Goal: Task Accomplishment & Management: Use online tool/utility

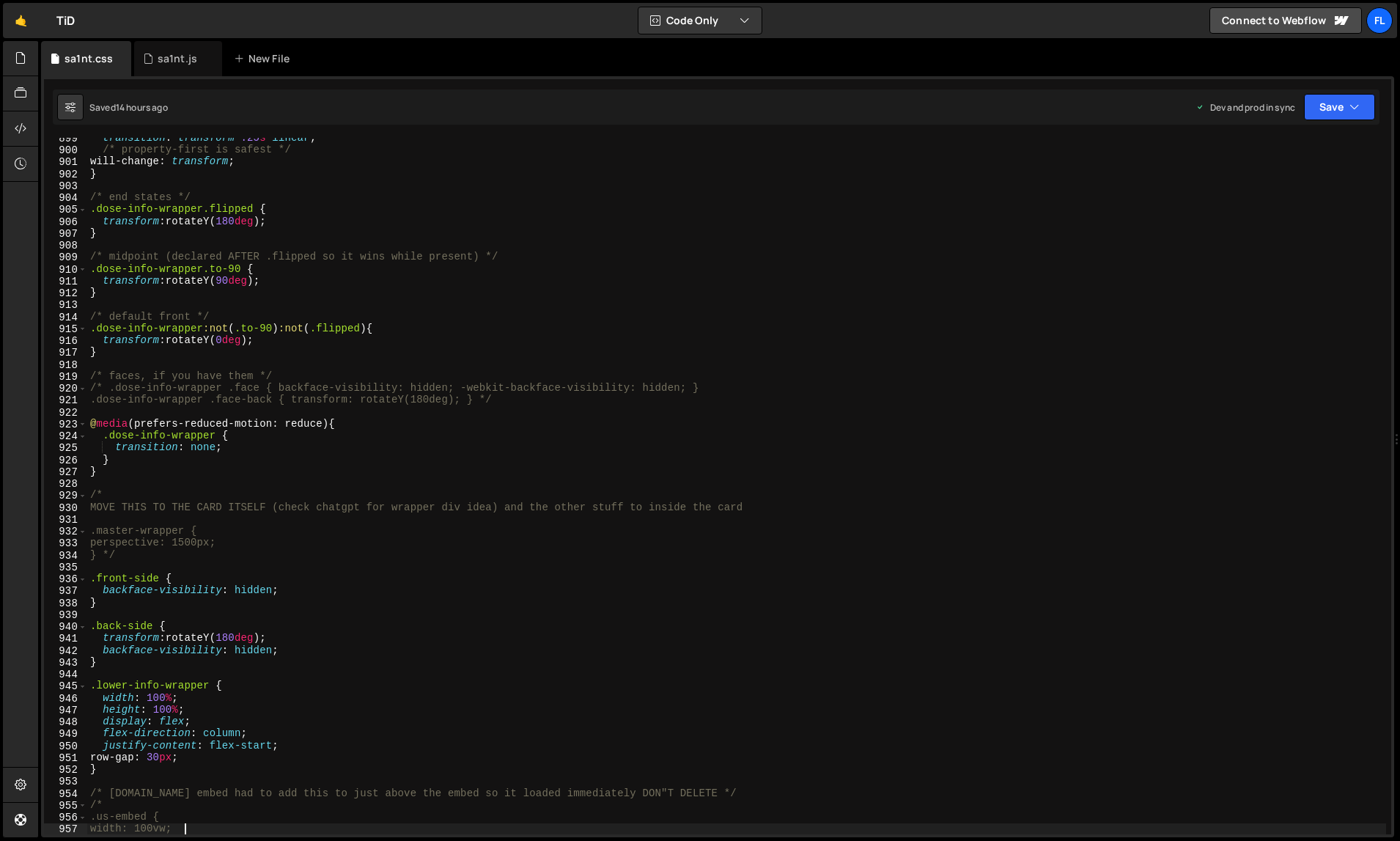
scroll to position [10715, 0]
click at [179, 67] on div "sa1nt.js" at bounding box center [178, 58] width 88 height 35
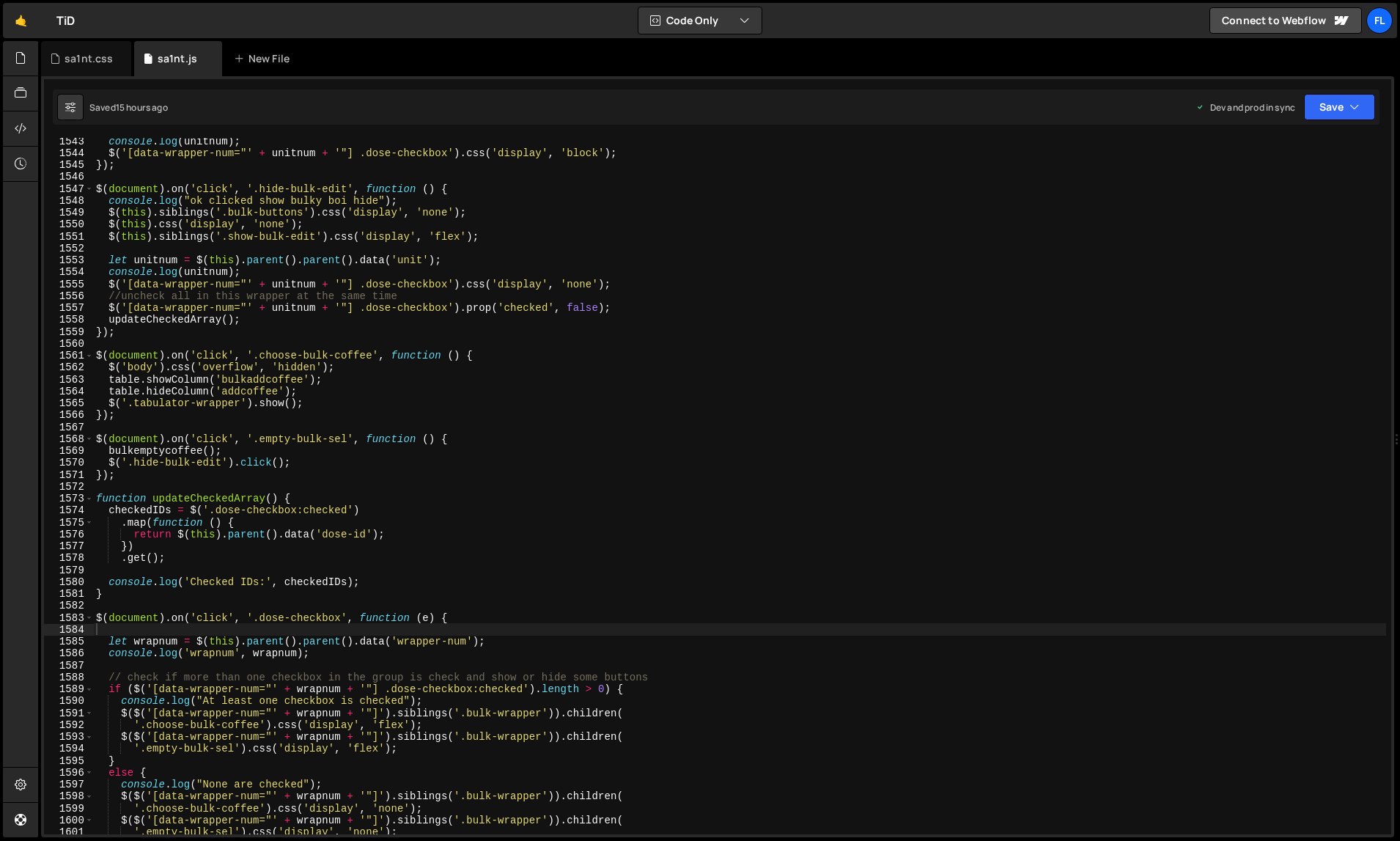
click at [509, 340] on div "console . log ( unitnum ) ; $ ( '[data-wrapper-num="' + unitnum + '"] .dose-che…" at bounding box center [740, 495] width 1294 height 721
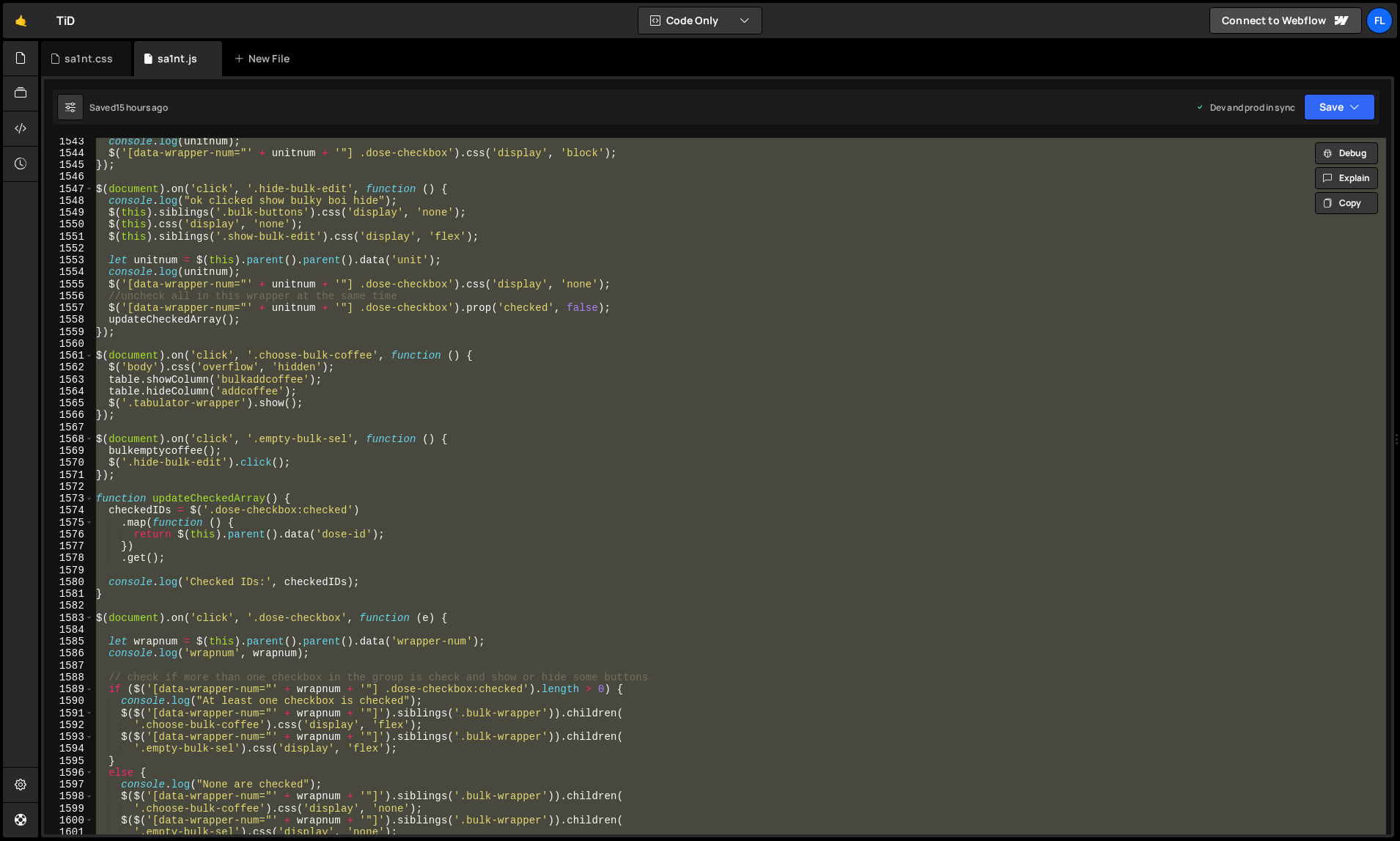
paste textarea
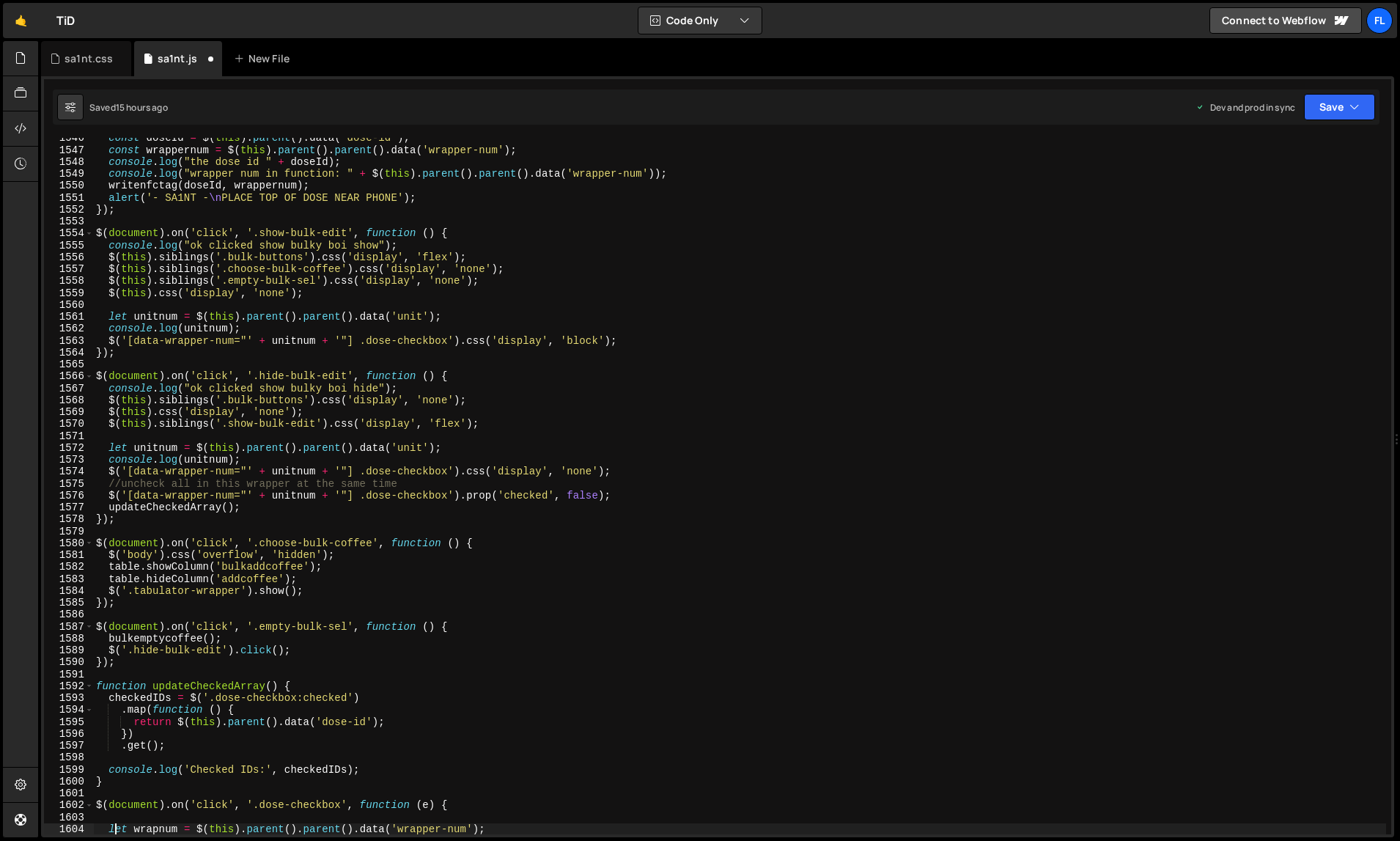
scroll to position [18839, 0]
click at [927, 517] on div "const doseId = $ ( this ) . parent ( ) . data ( 'dose-id' ) ; const wrappernum …" at bounding box center [740, 493] width 1294 height 721
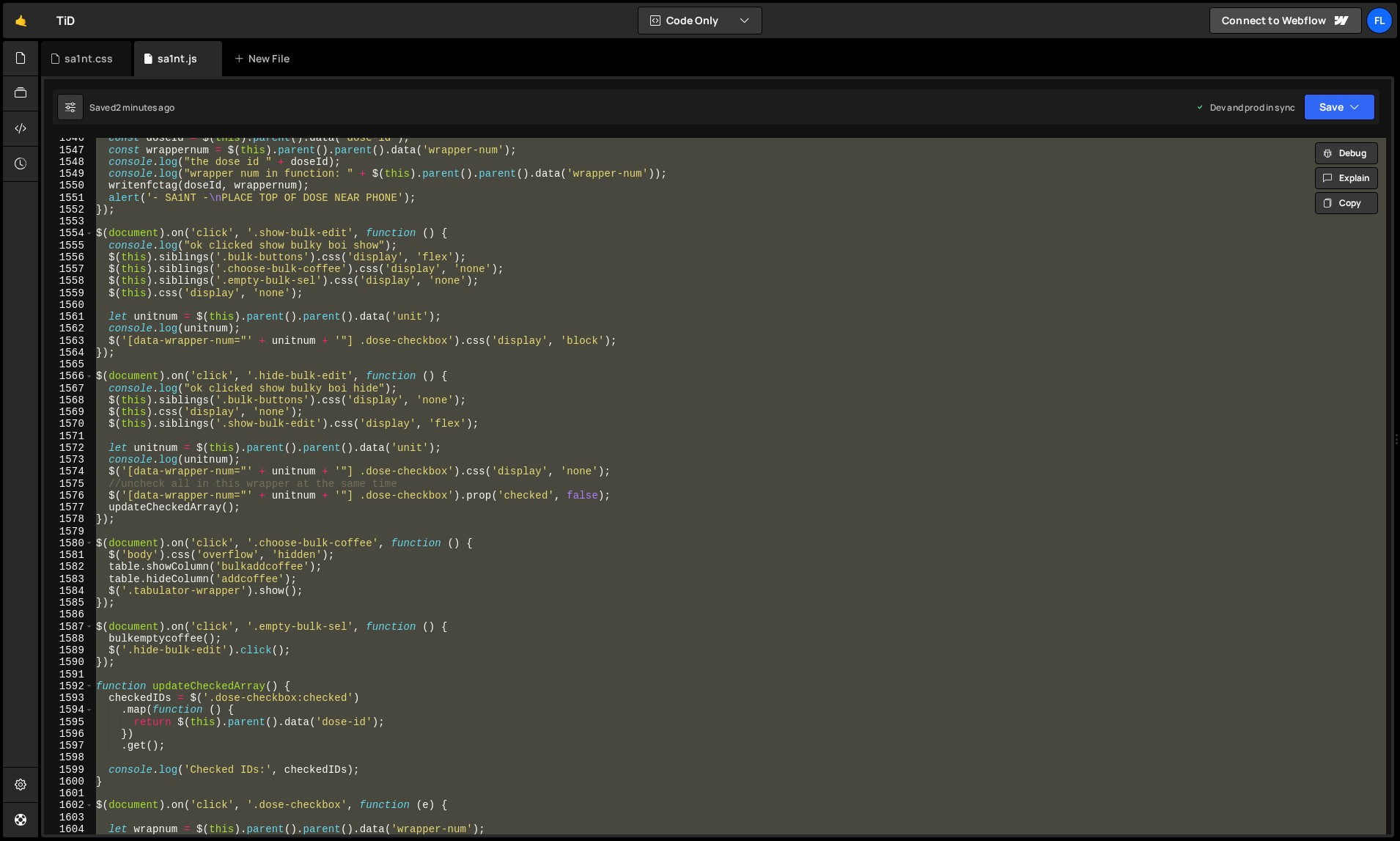
paste textarea
type textarea "});"
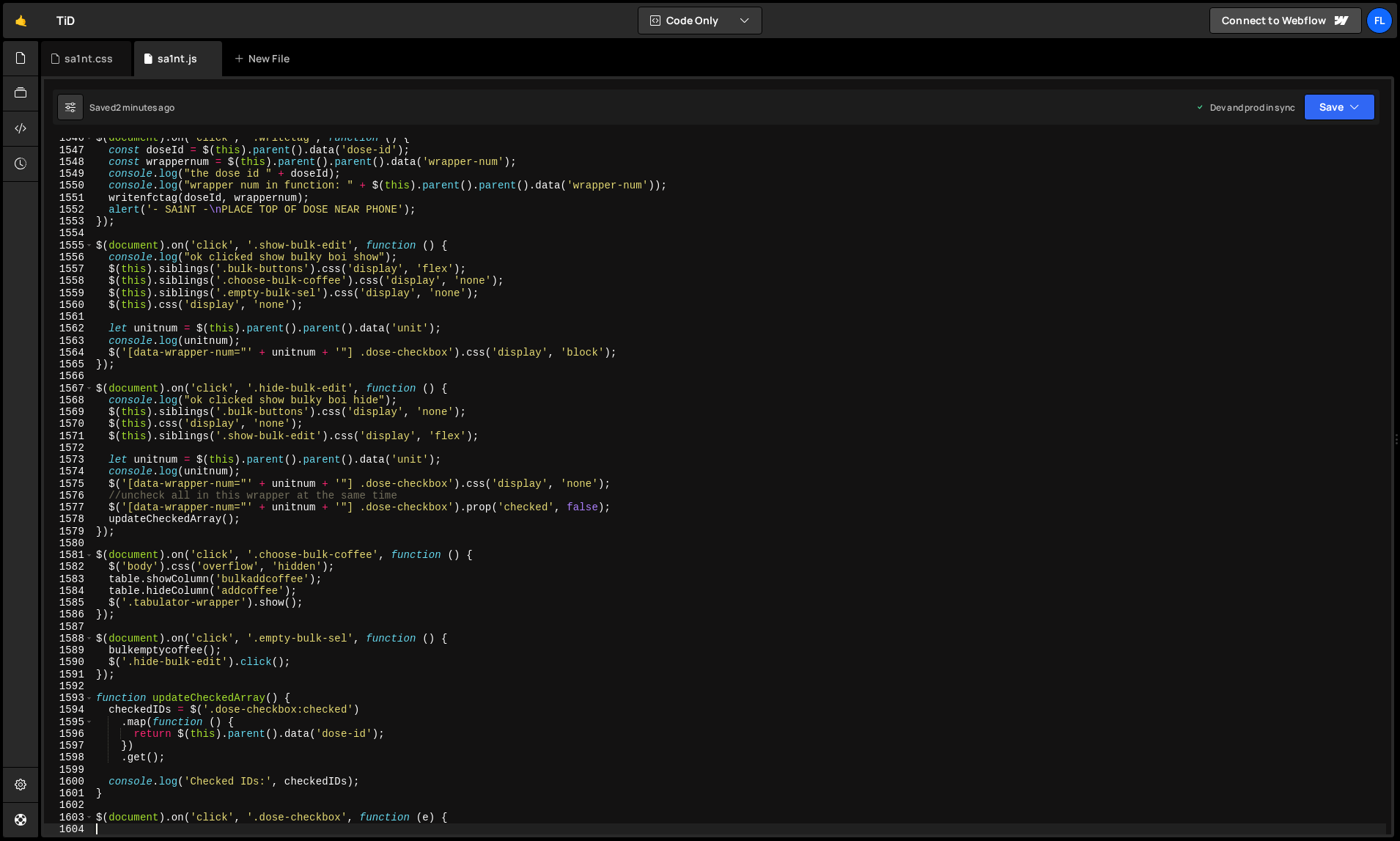
click at [984, 464] on div "$ ( document ) . on ( 'click' , '.writetag' , function ( ) { const doseId = $ (…" at bounding box center [740, 493] width 1294 height 721
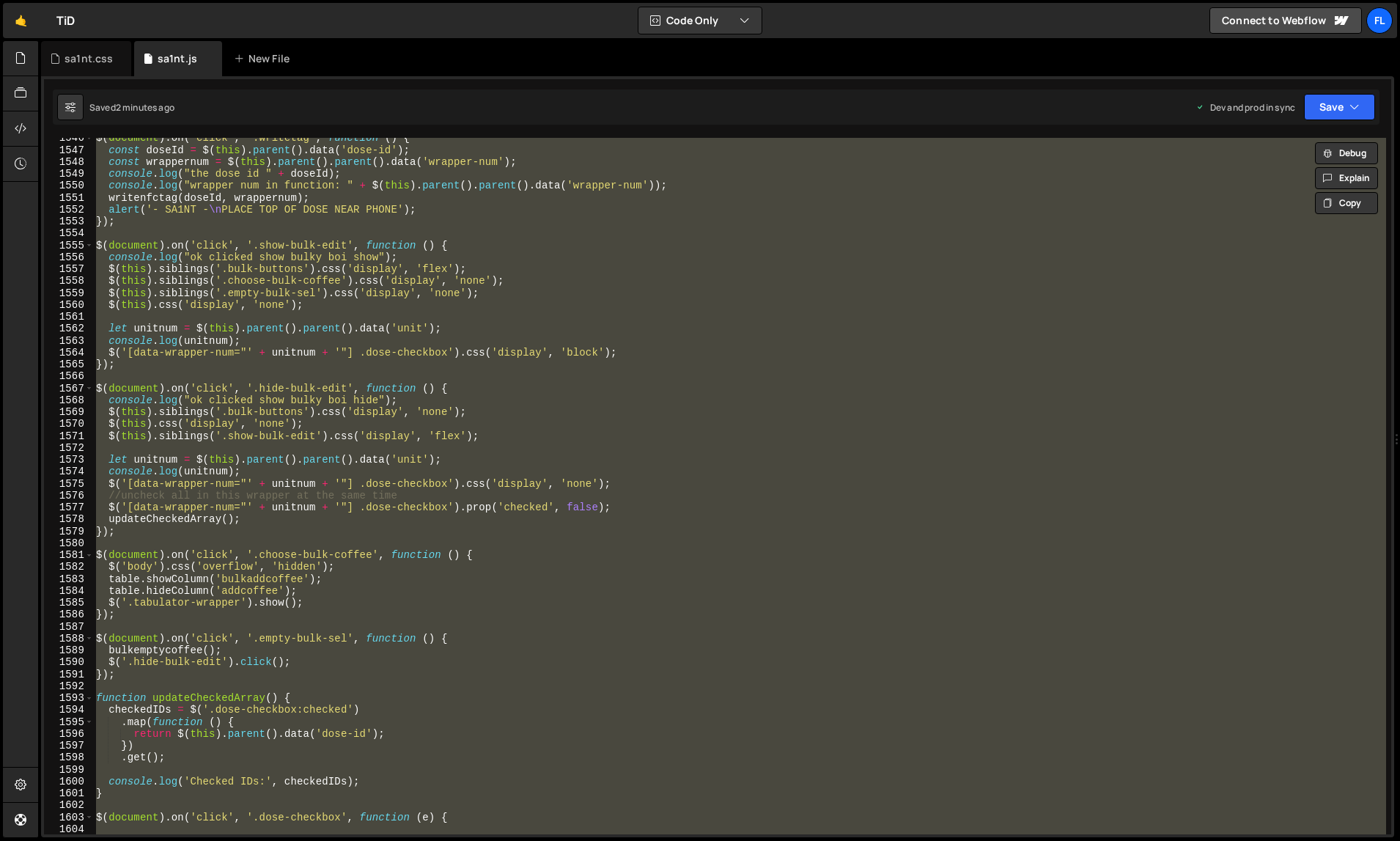
paste textarea
type textarea "});"
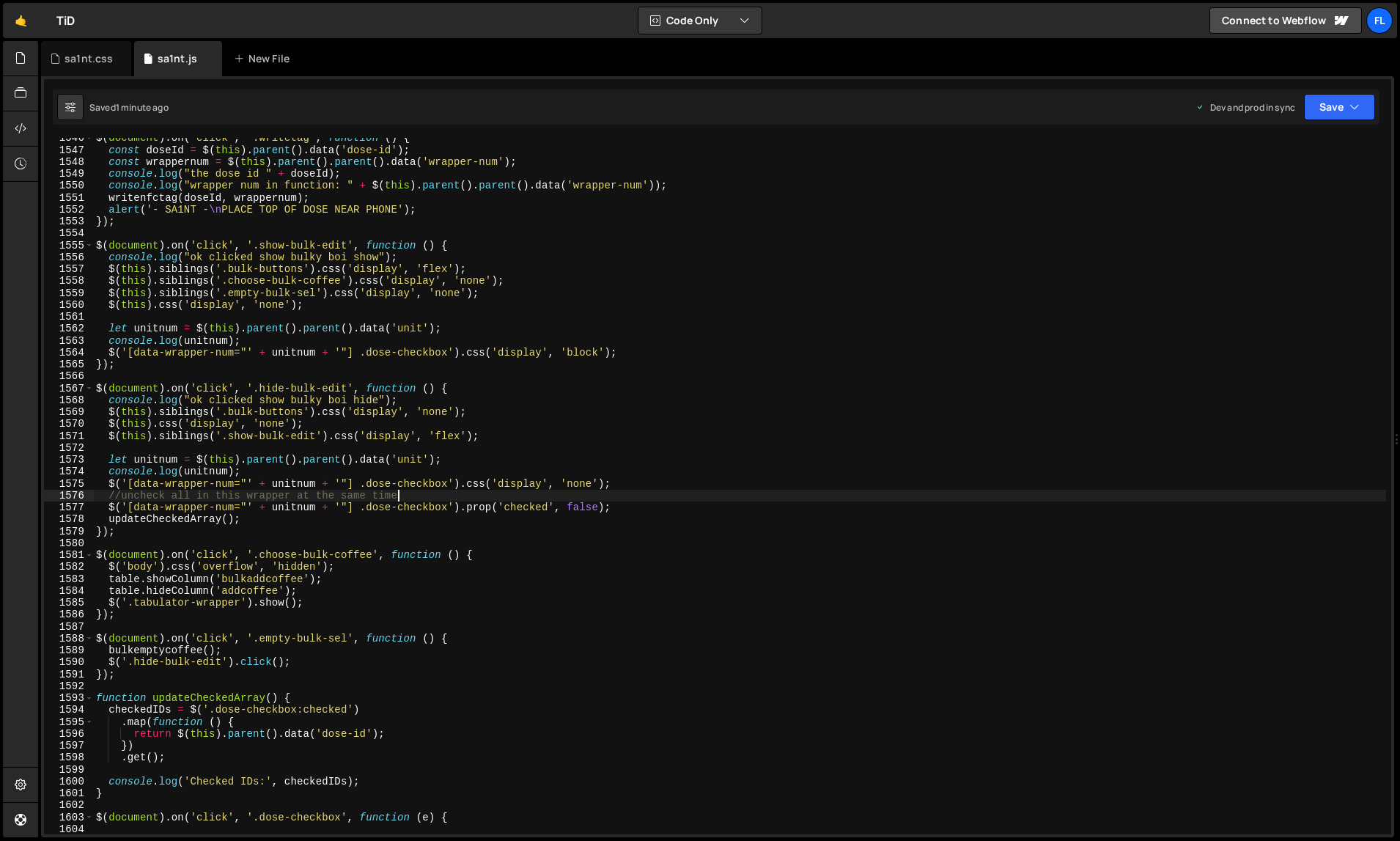
click at [975, 498] on div "$ ( document ) . on ( 'click' , '.writetag' , function ( ) { const doseId = $ (…" at bounding box center [740, 493] width 1294 height 721
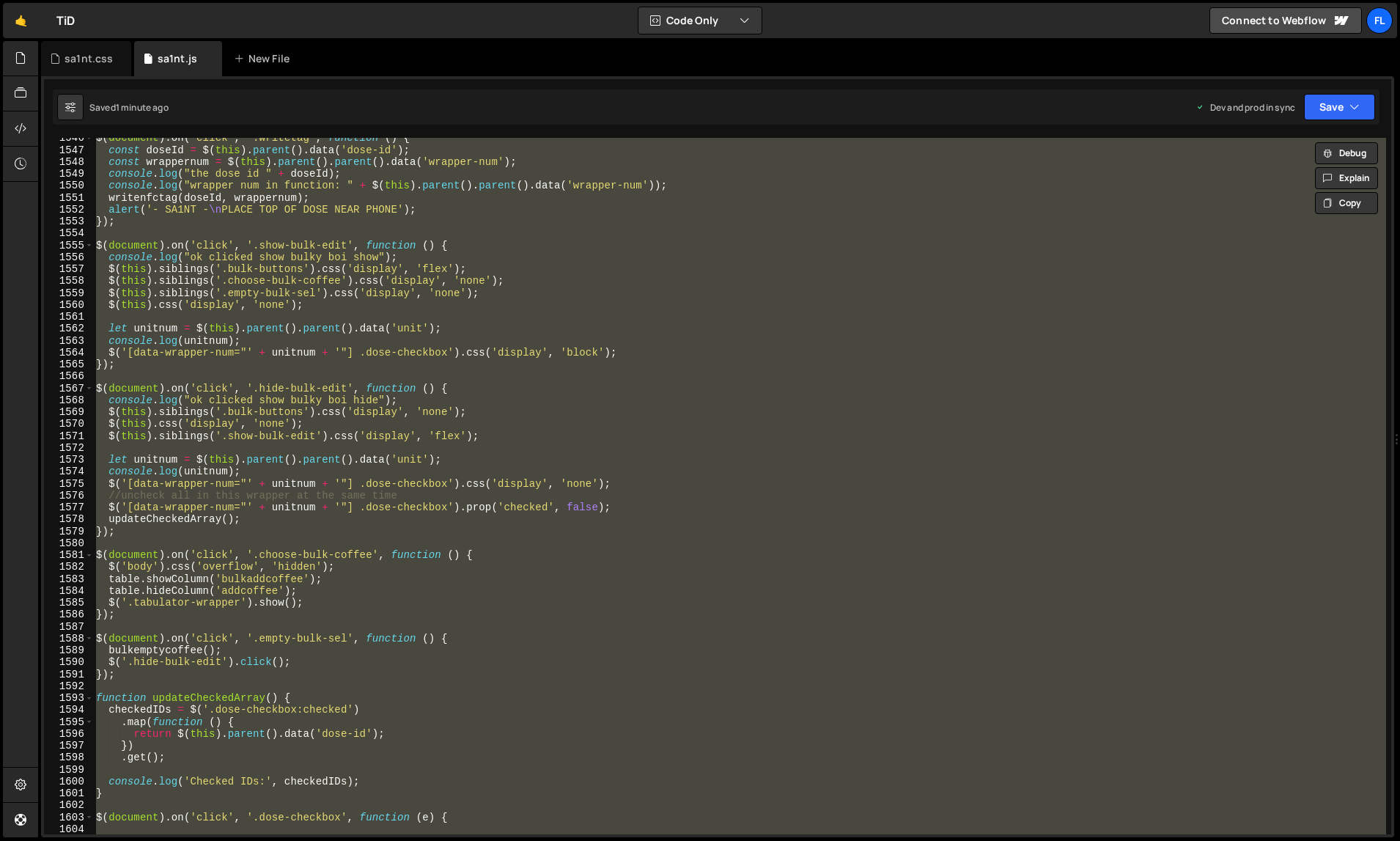
paste textarea
type textarea "});"
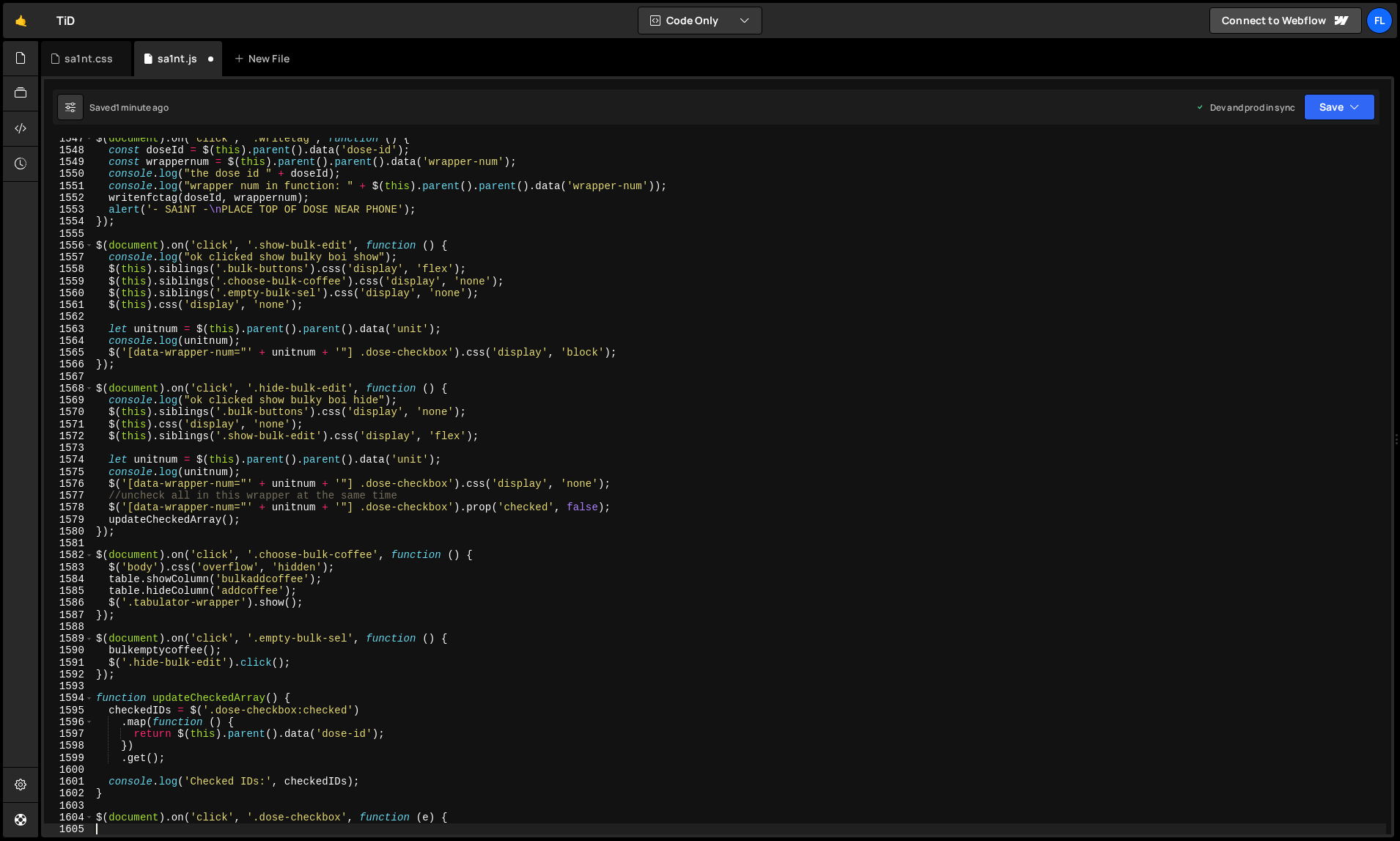
scroll to position [18851, 0]
click at [1029, 506] on div "$ ( document ) . on ( 'click' , '.writetag' , function ( ) { const doseId = $ (…" at bounding box center [740, 493] width 1294 height 721
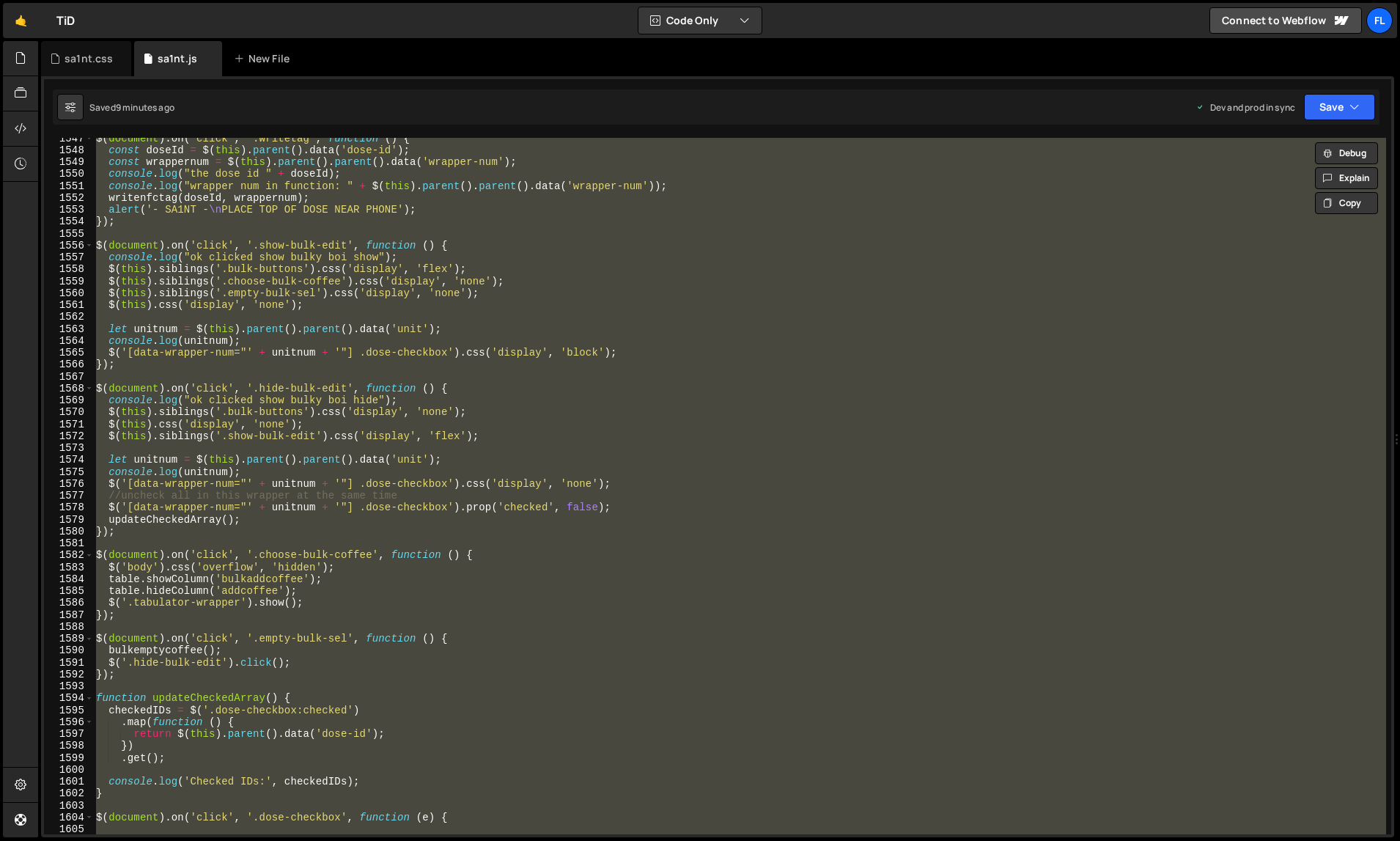
paste textarea
type textarea "});"
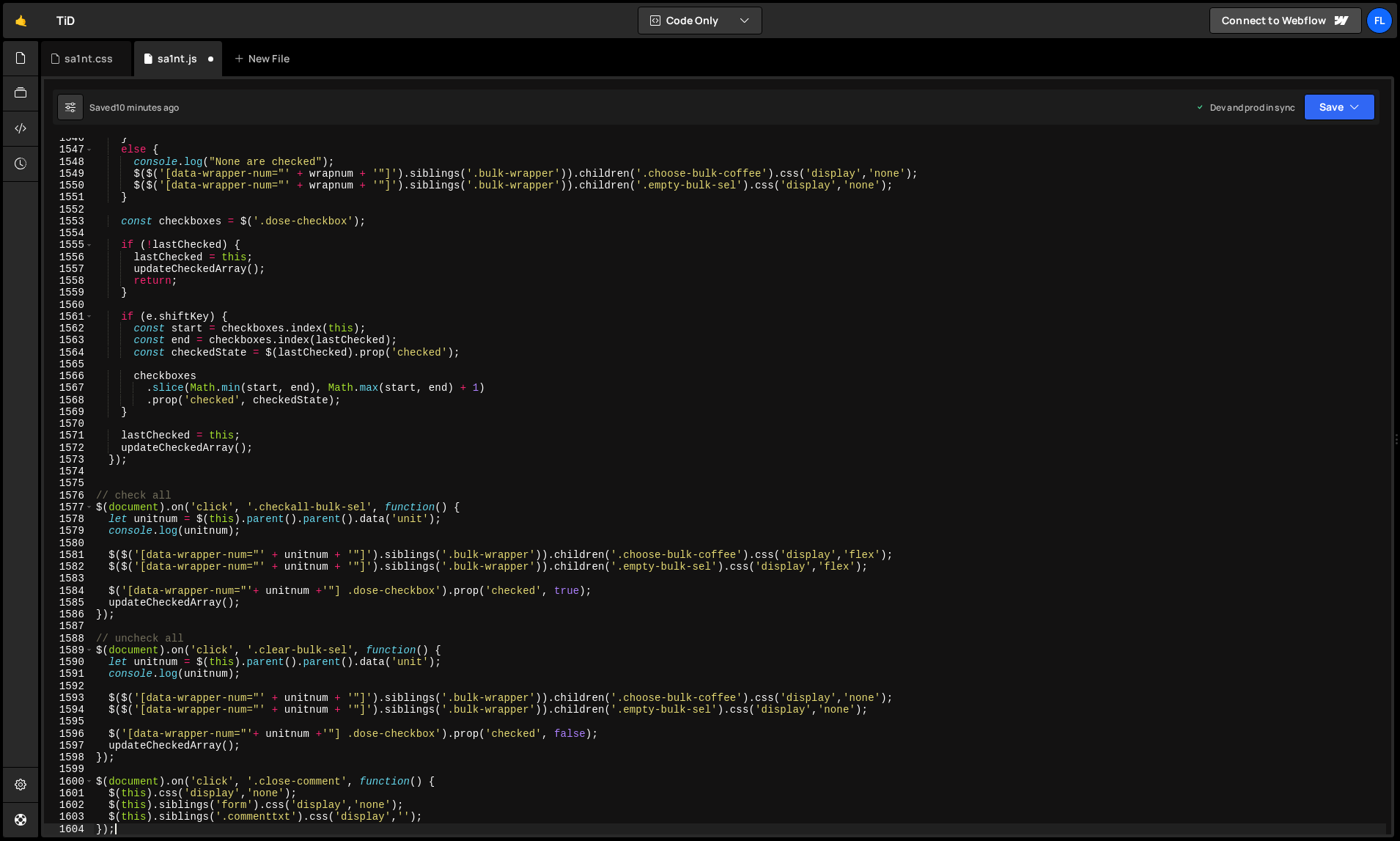
scroll to position [18839, 0]
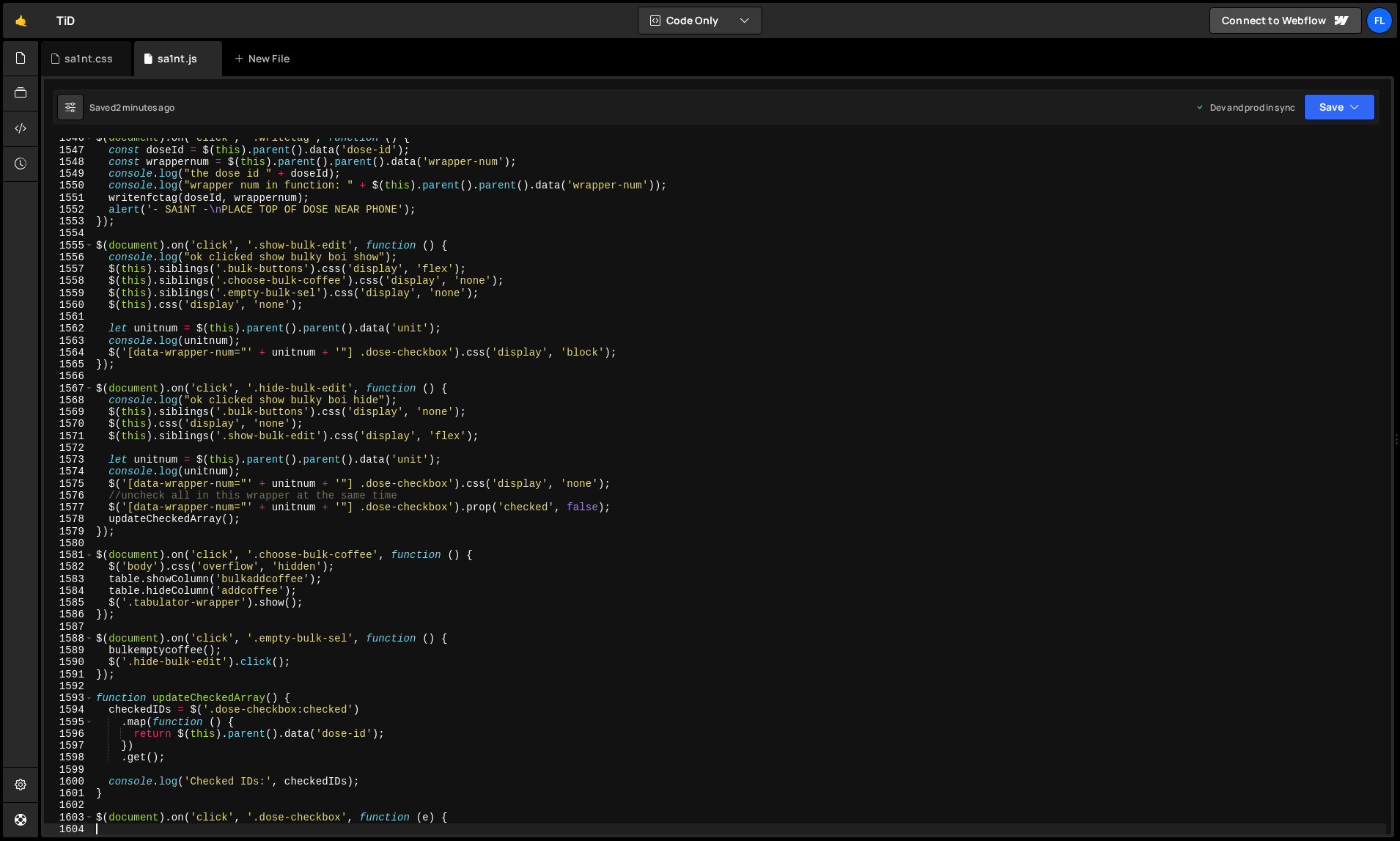
click at [1040, 537] on div "$ ( document ) . on ( 'click' , '.writetag' , function ( ) { const doseId = $ (…" at bounding box center [740, 493] width 1294 height 721
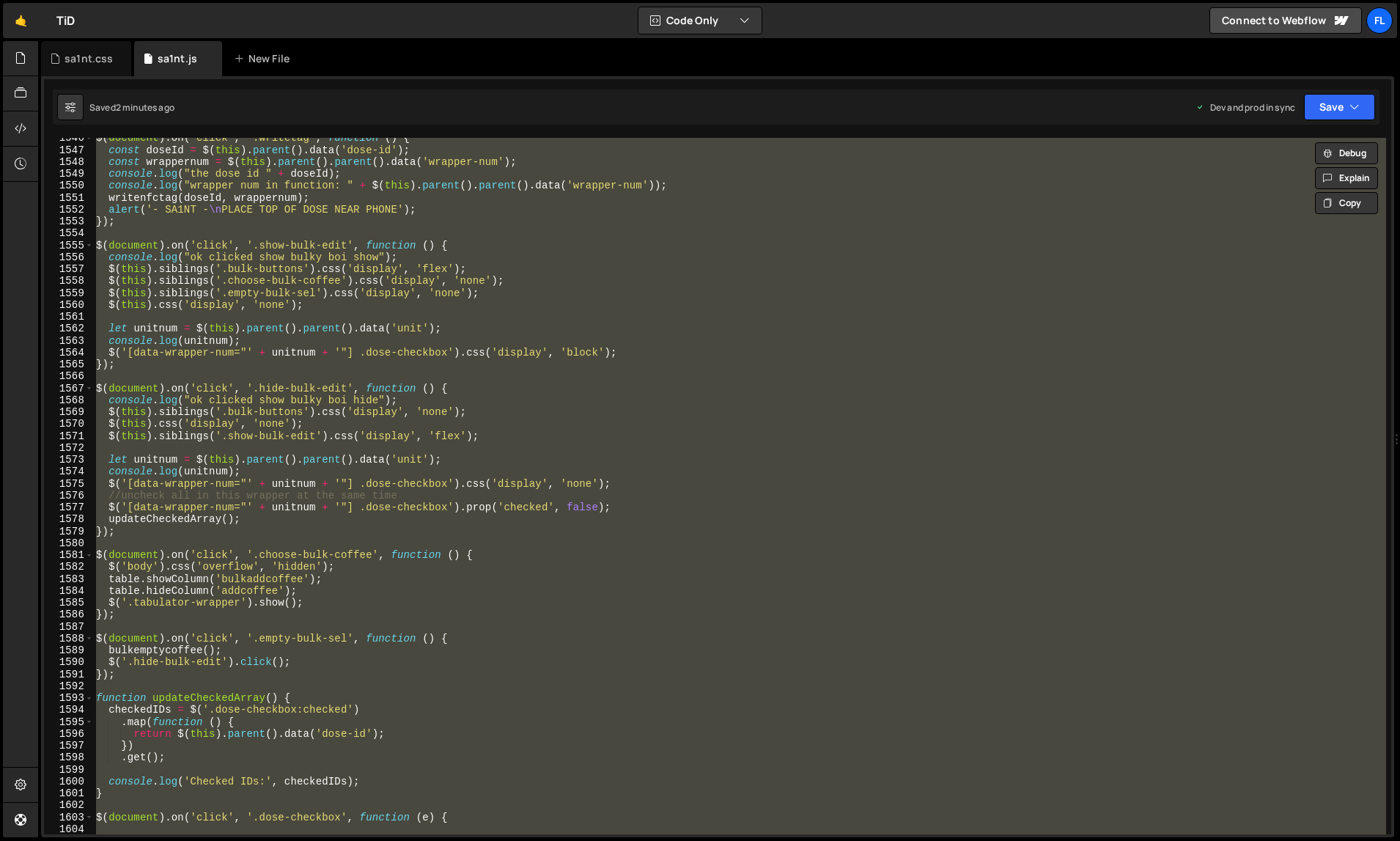
paste textarea
type textarea "});"
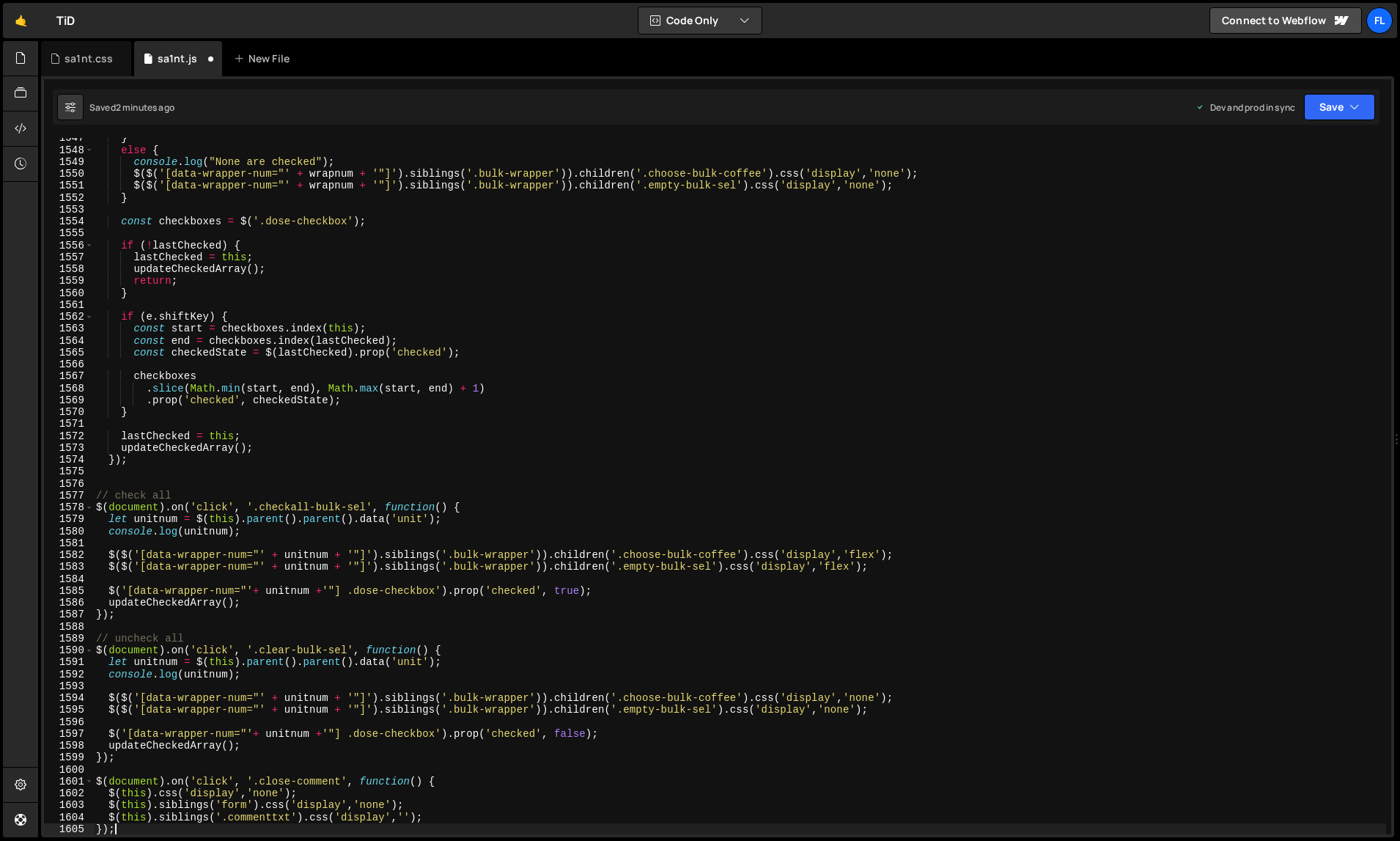
scroll to position [18851, 0]
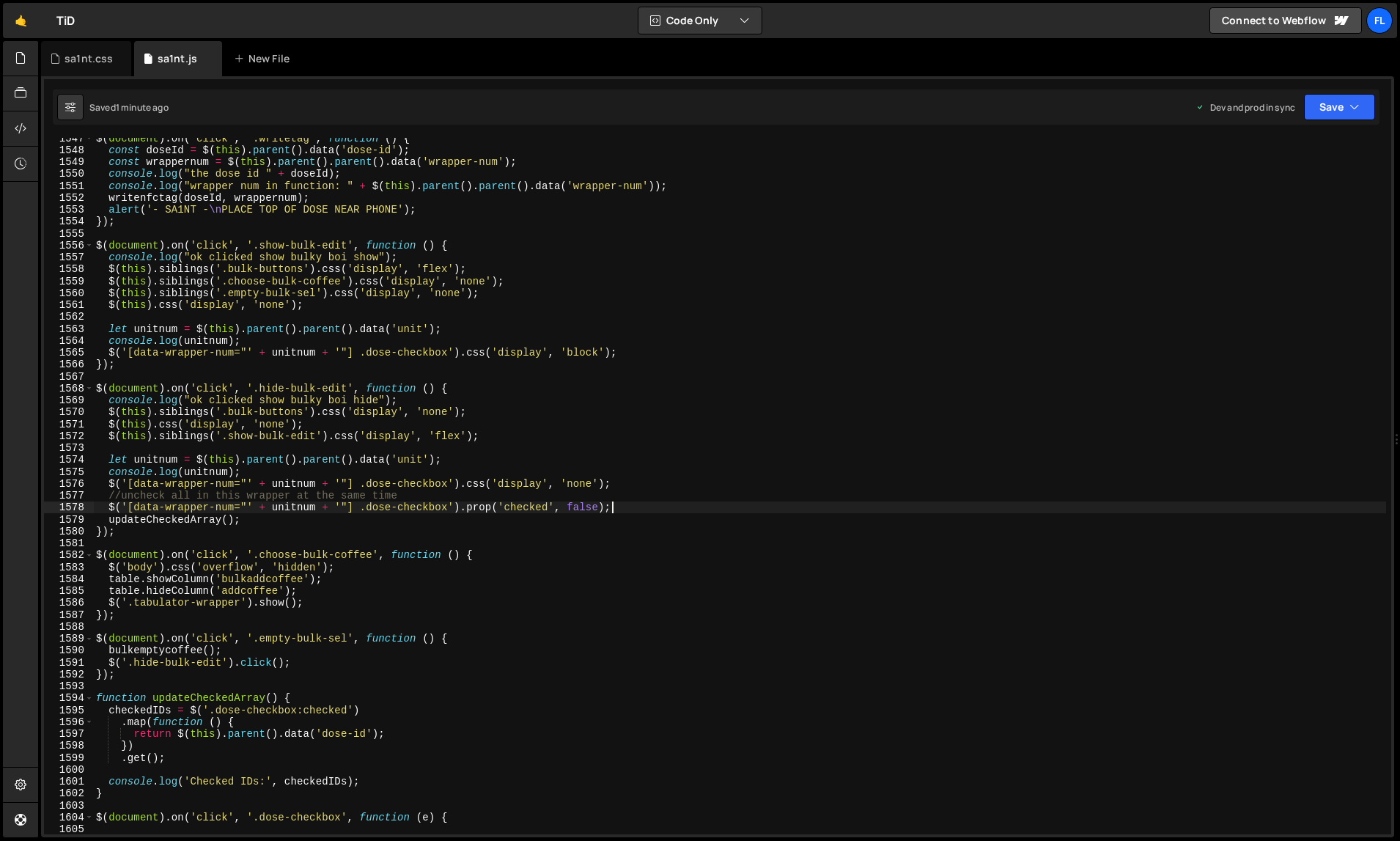
click at [1004, 513] on div "$ ( document ) . on ( 'click' , '.writetag' , function ( ) { const doseId = $ (…" at bounding box center [740, 493] width 1294 height 721
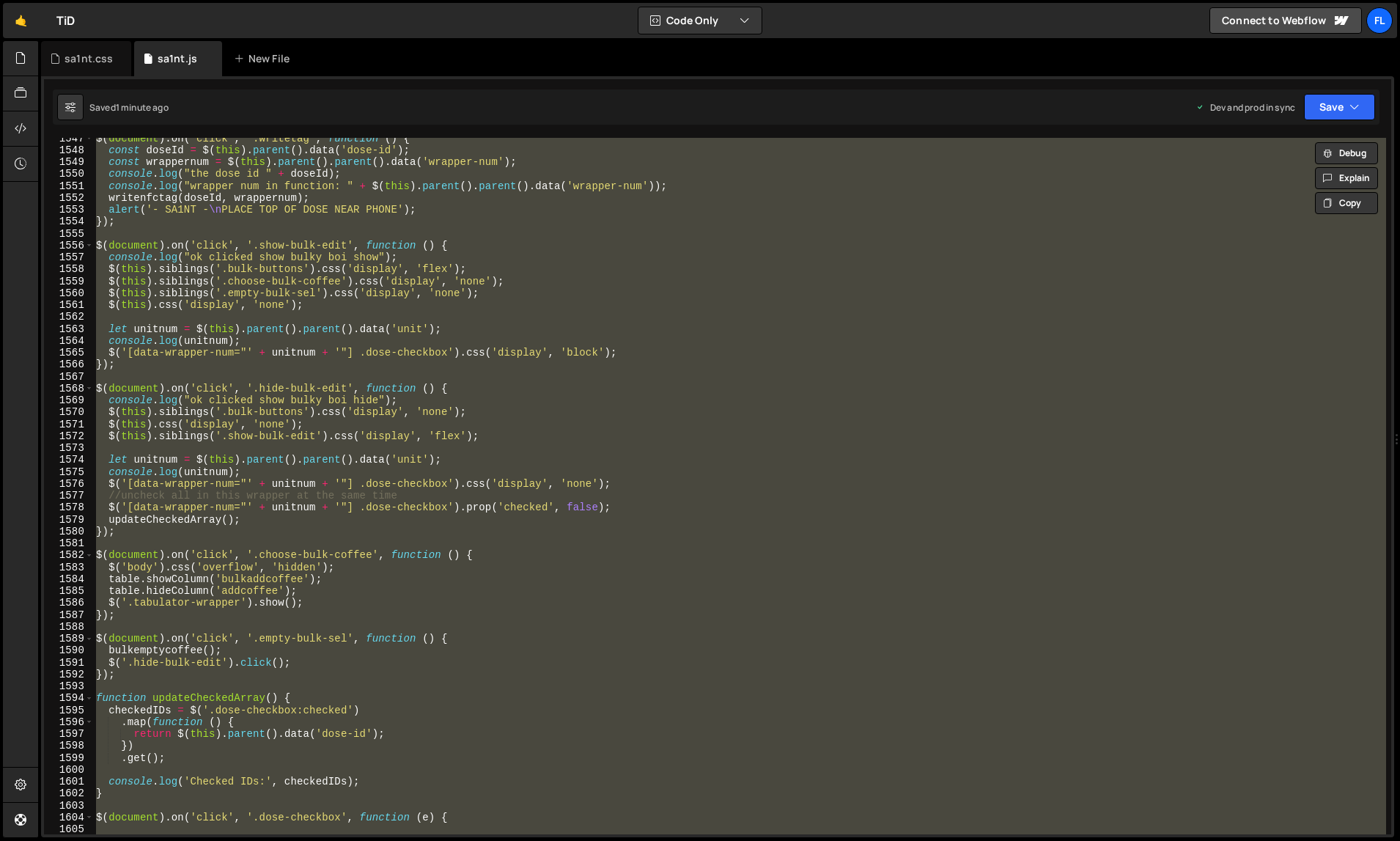
paste textarea
type textarea "});"
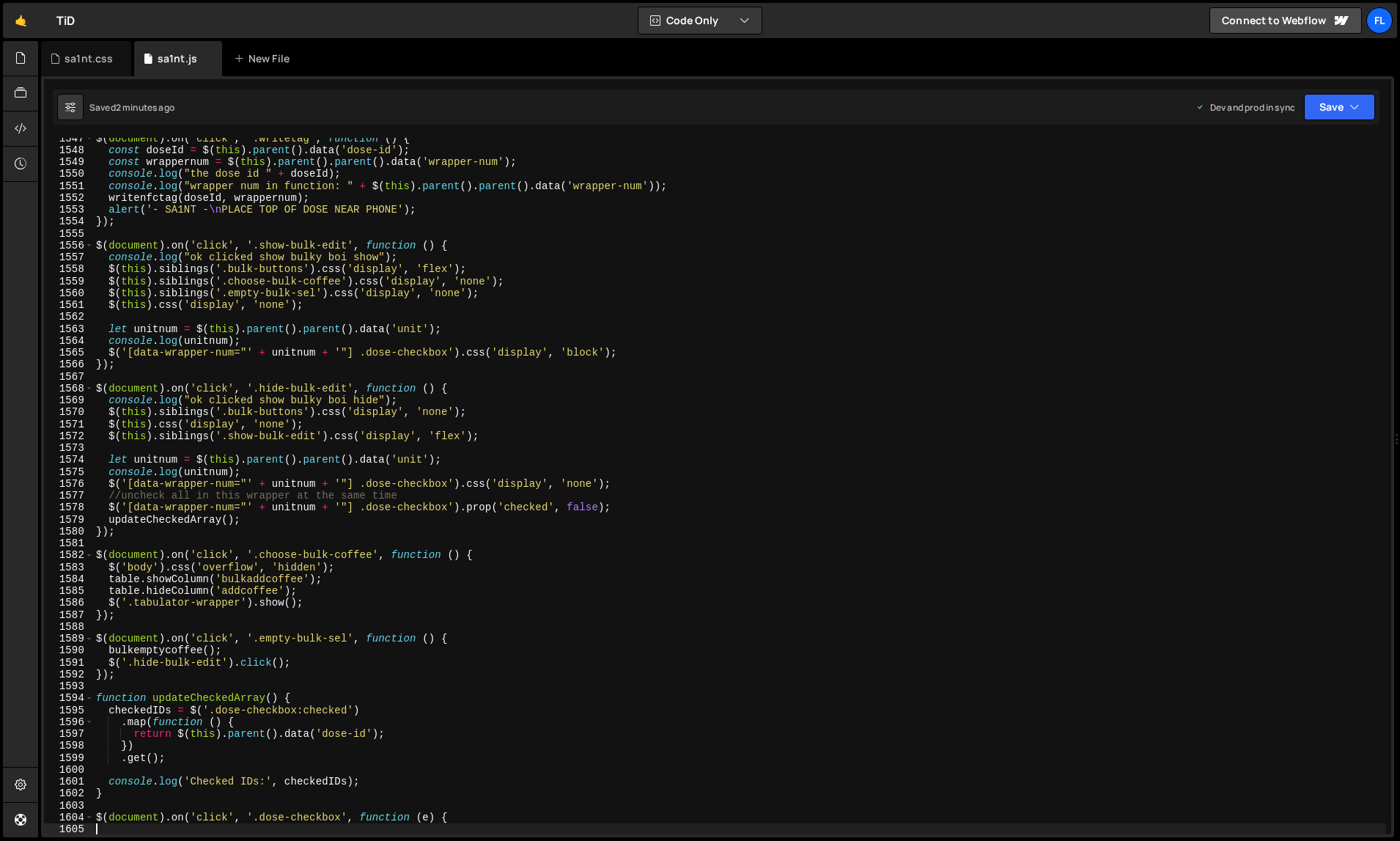
click at [993, 503] on div "$ ( document ) . on ( 'click' , '.writetag' , function ( ) { const doseId = $ (…" at bounding box center [740, 493] width 1294 height 721
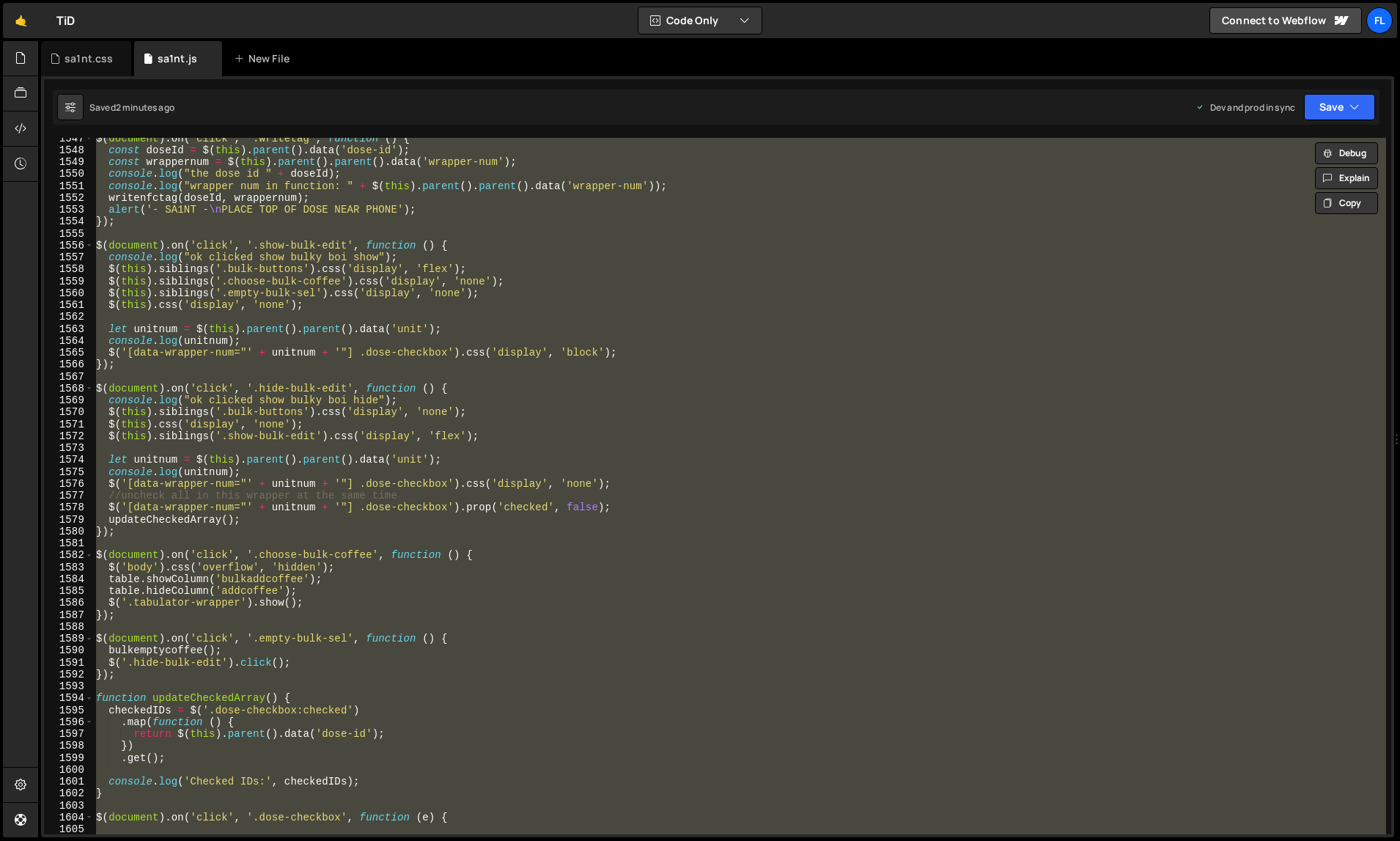
paste textarea
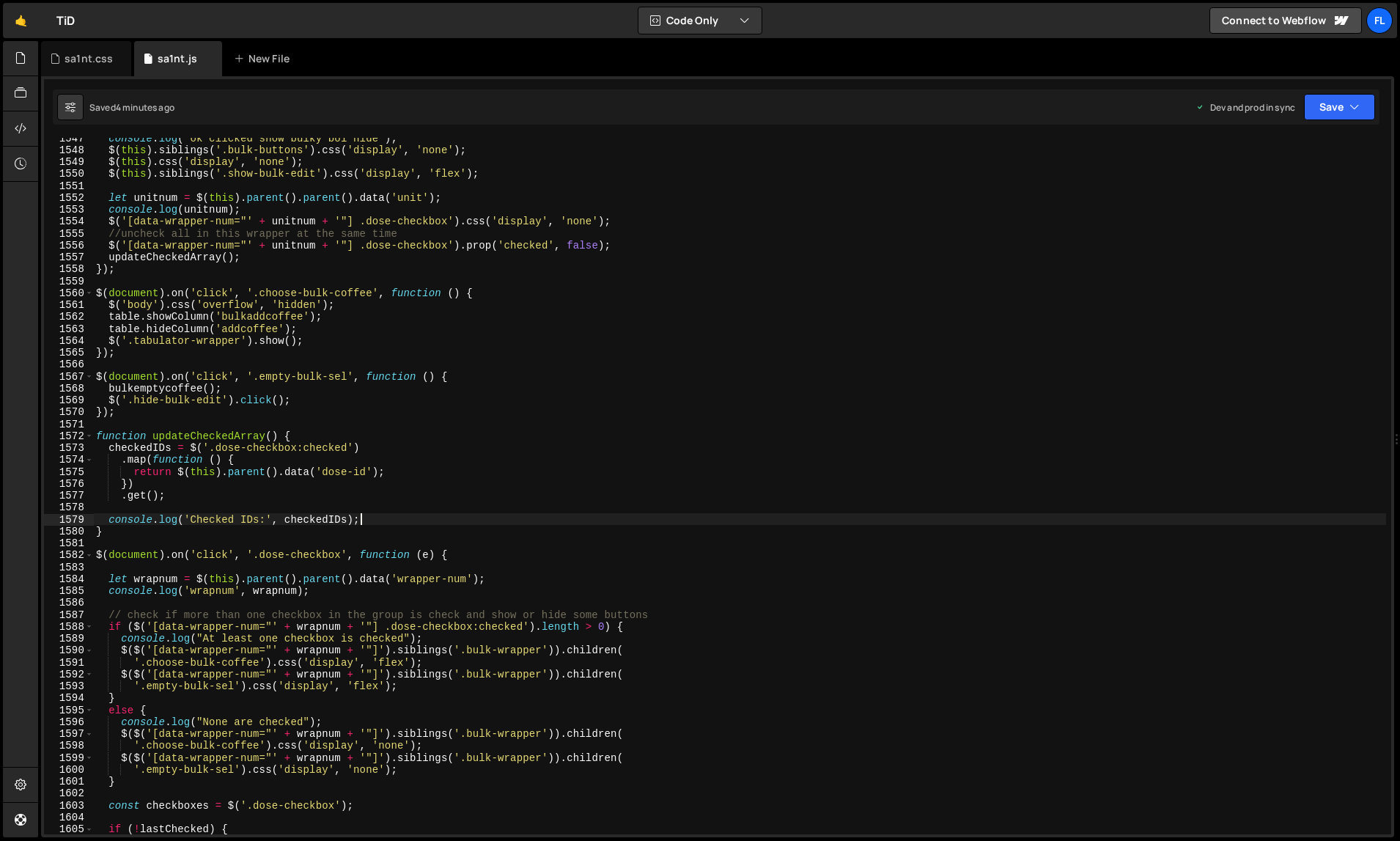
click at [1036, 516] on div "console . log ( "ok clicked show bulky boi hide" ) ; $ ( this ) . siblings ( '.…" at bounding box center [740, 493] width 1294 height 721
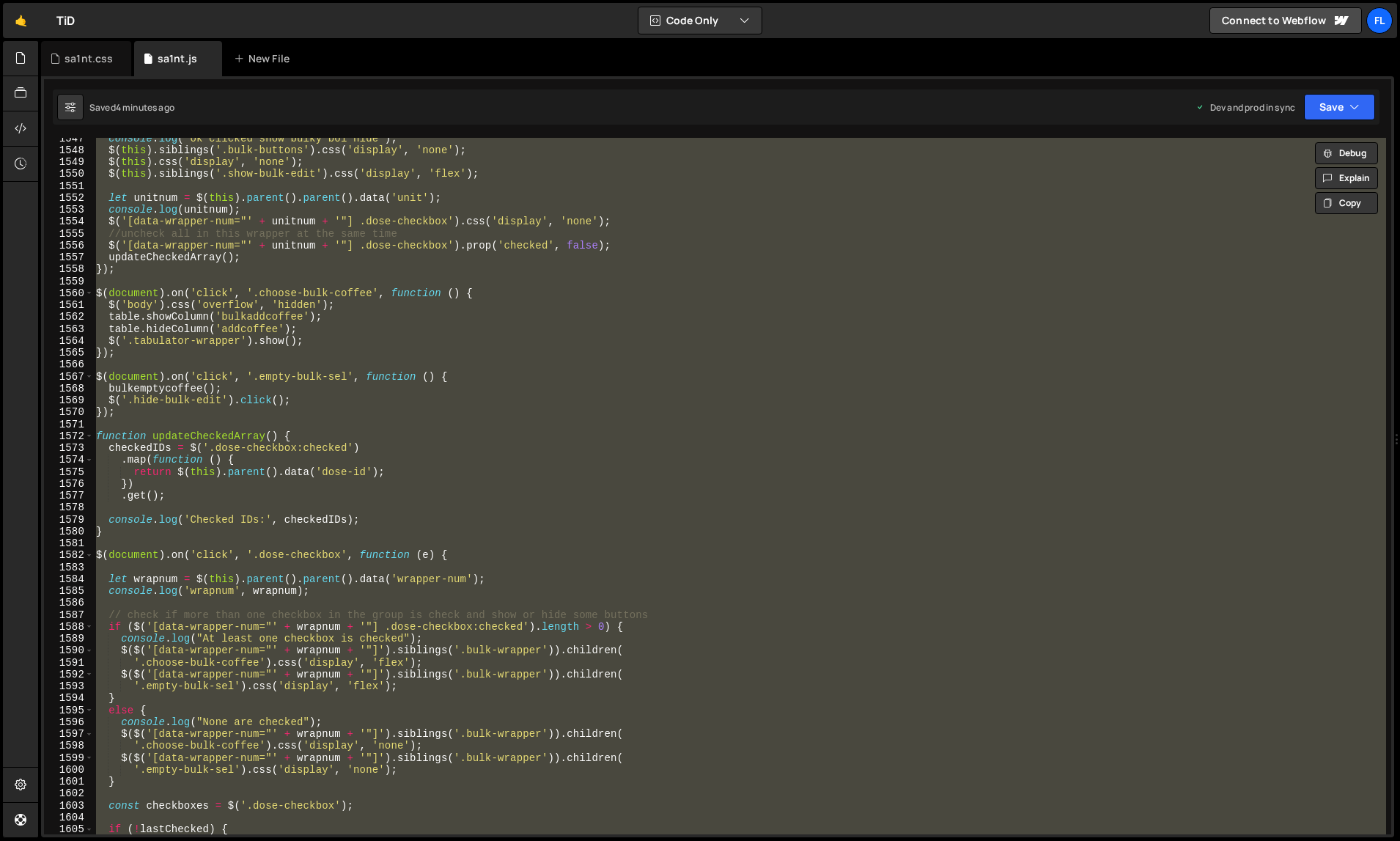
paste textarea
type textarea "});"
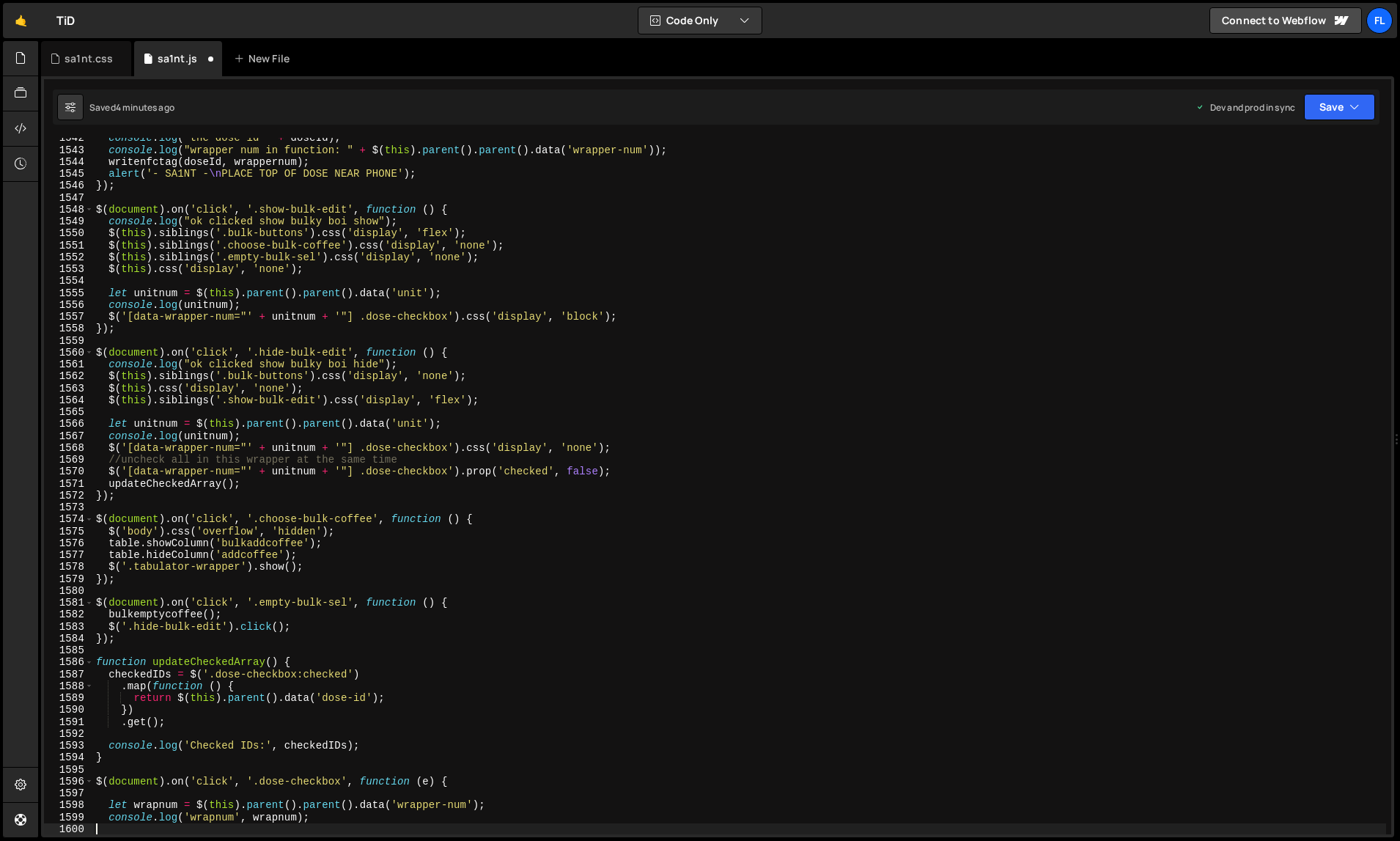
scroll to position [18791, 0]
click at [1004, 501] on div "console . log ( "the dose id " + doseId ) ; console . log ( "wrapper num in fun…" at bounding box center [740, 493] width 1294 height 721
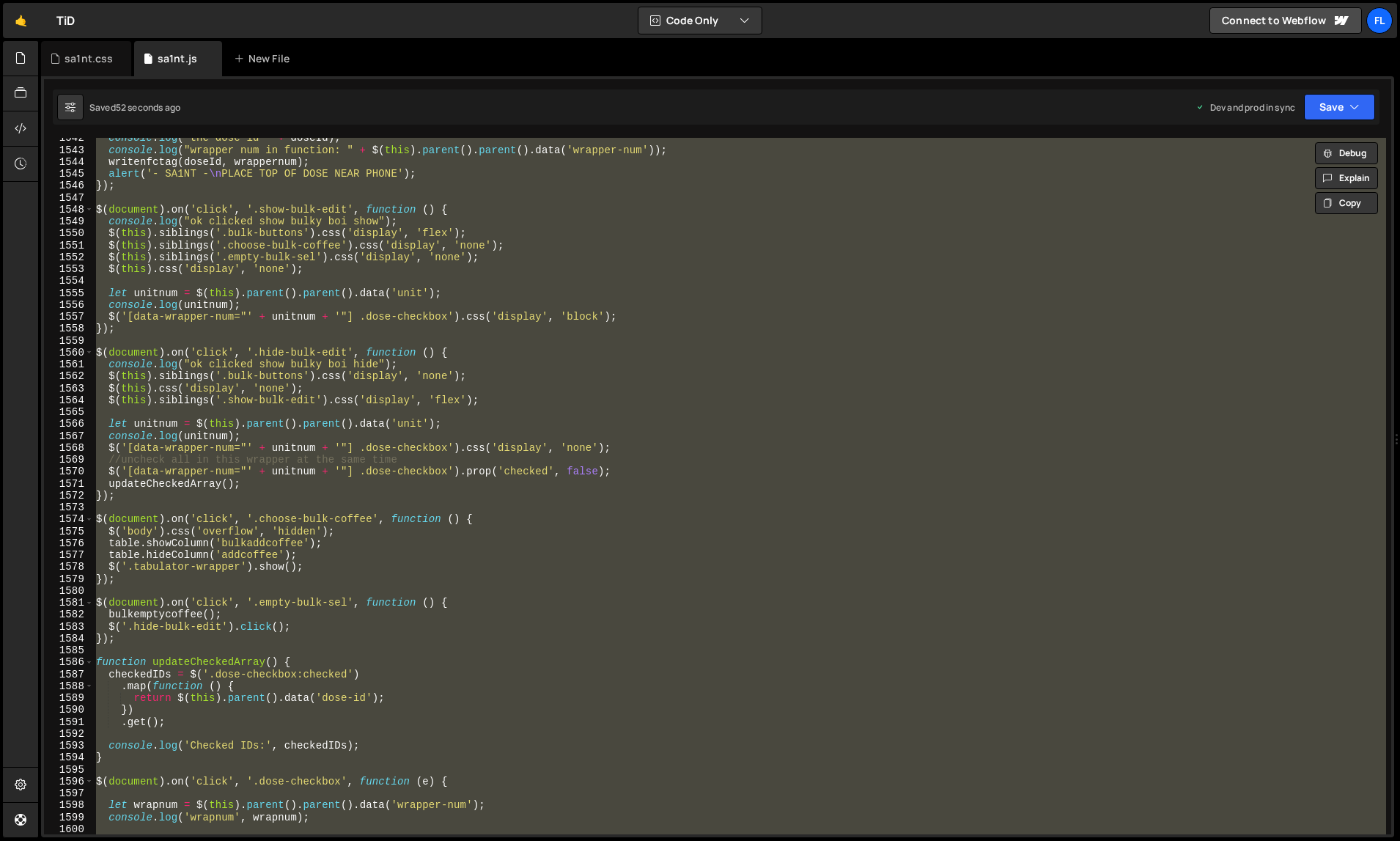
paste textarea
type textarea "});"
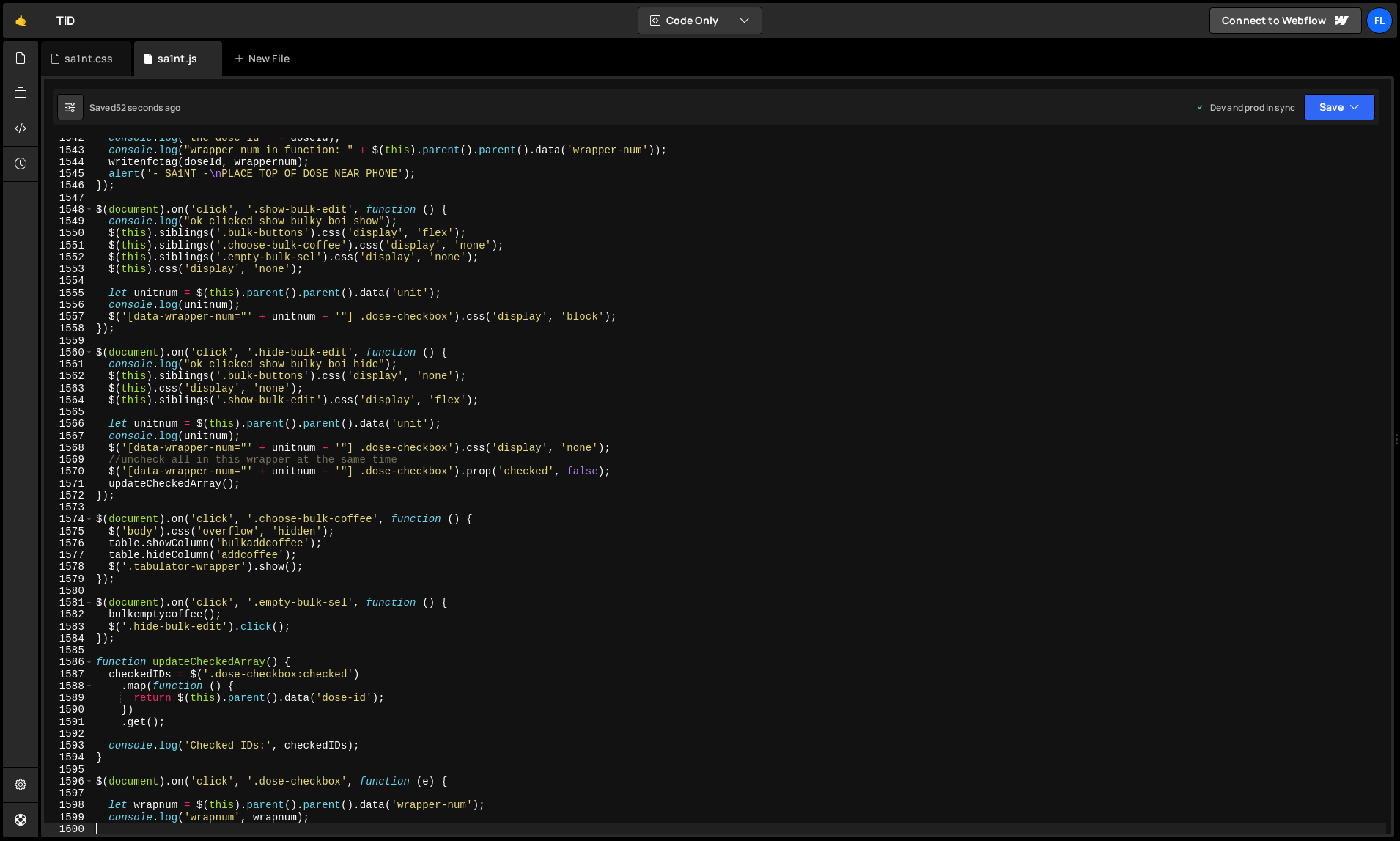
click at [960, 534] on div "console . log ( "the dose id " + doseId ) ; console . log ( "wrapper num in fun…" at bounding box center [740, 493] width 1294 height 721
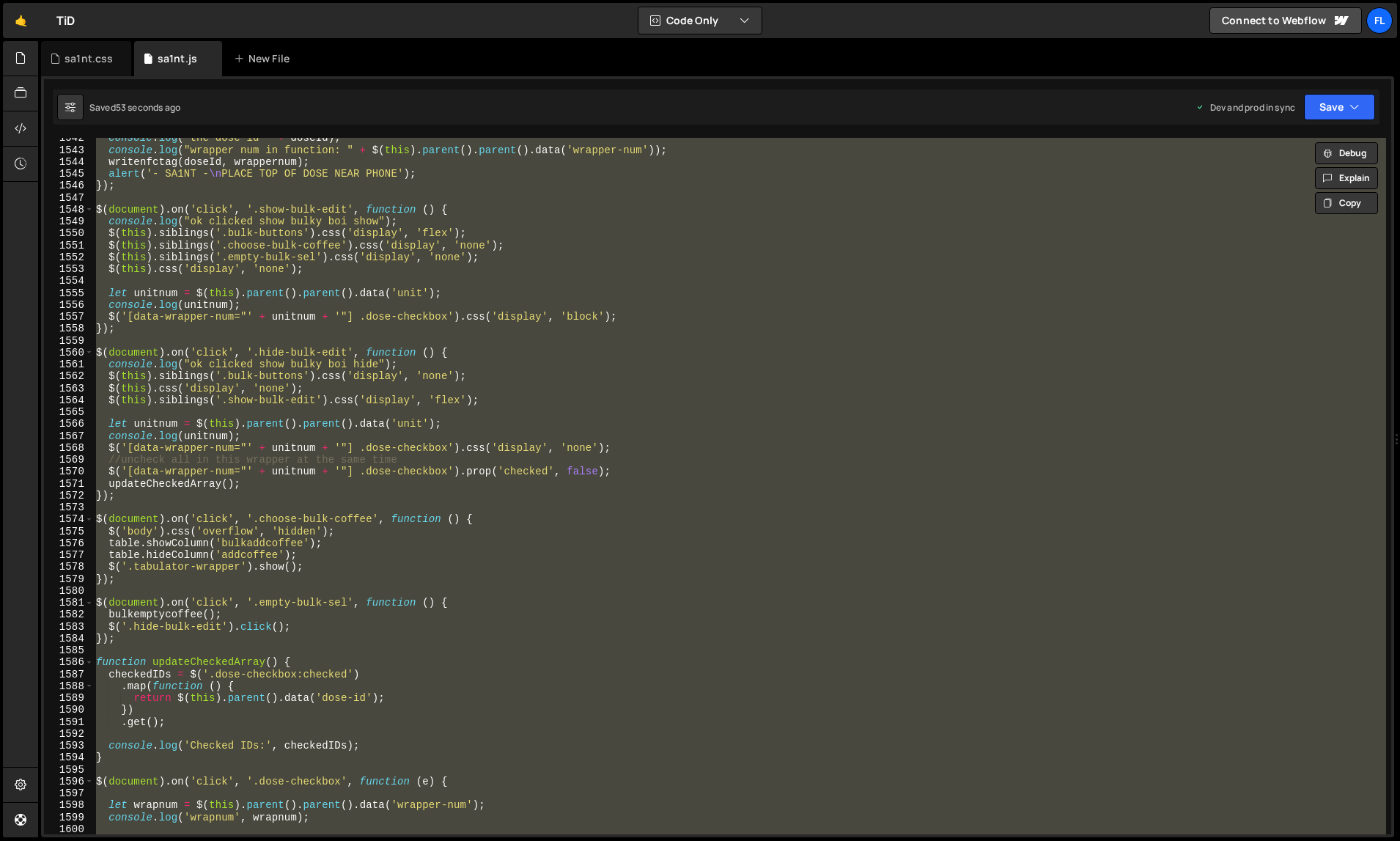
paste textarea
type textarea "});"
